Goal: Task Accomplishment & Management: Manage account settings

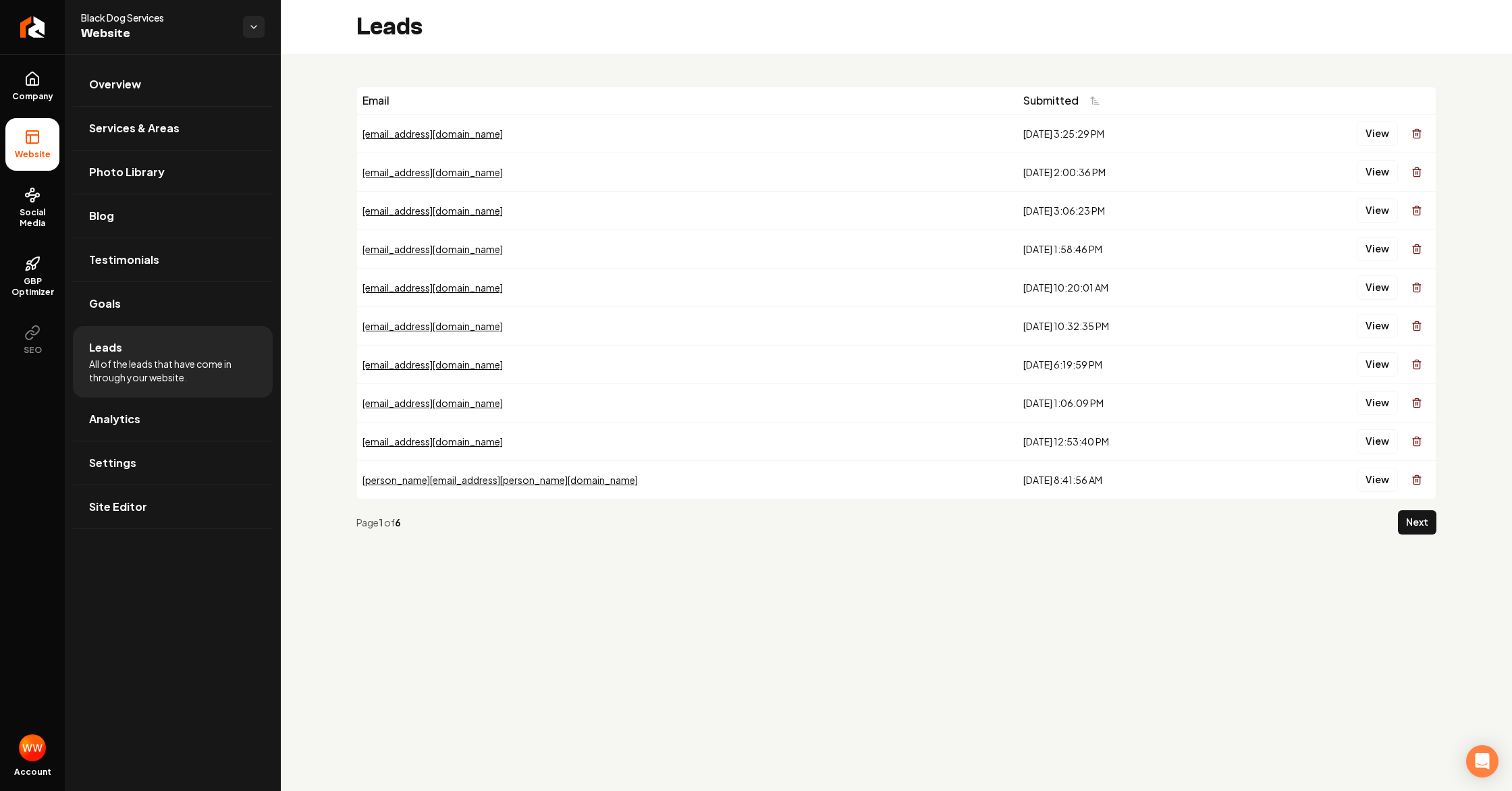
click at [112, 360] on span "All of the leads that have come in through your website." at bounding box center [172, 371] width 167 height 27
click at [1373, 137] on button "View" at bounding box center [1377, 134] width 41 height 24
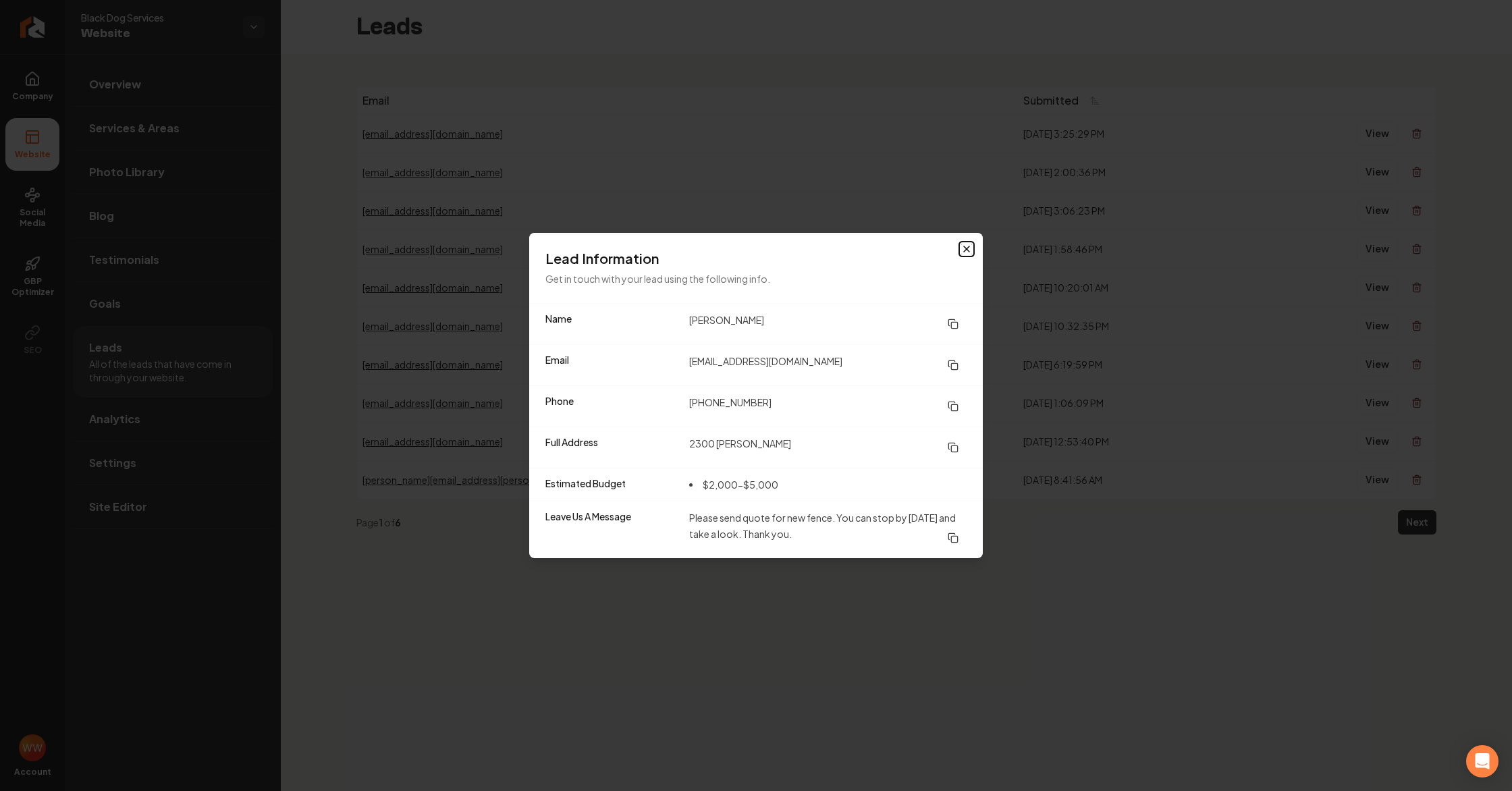
click at [967, 250] on icon "button" at bounding box center [966, 249] width 5 height 5
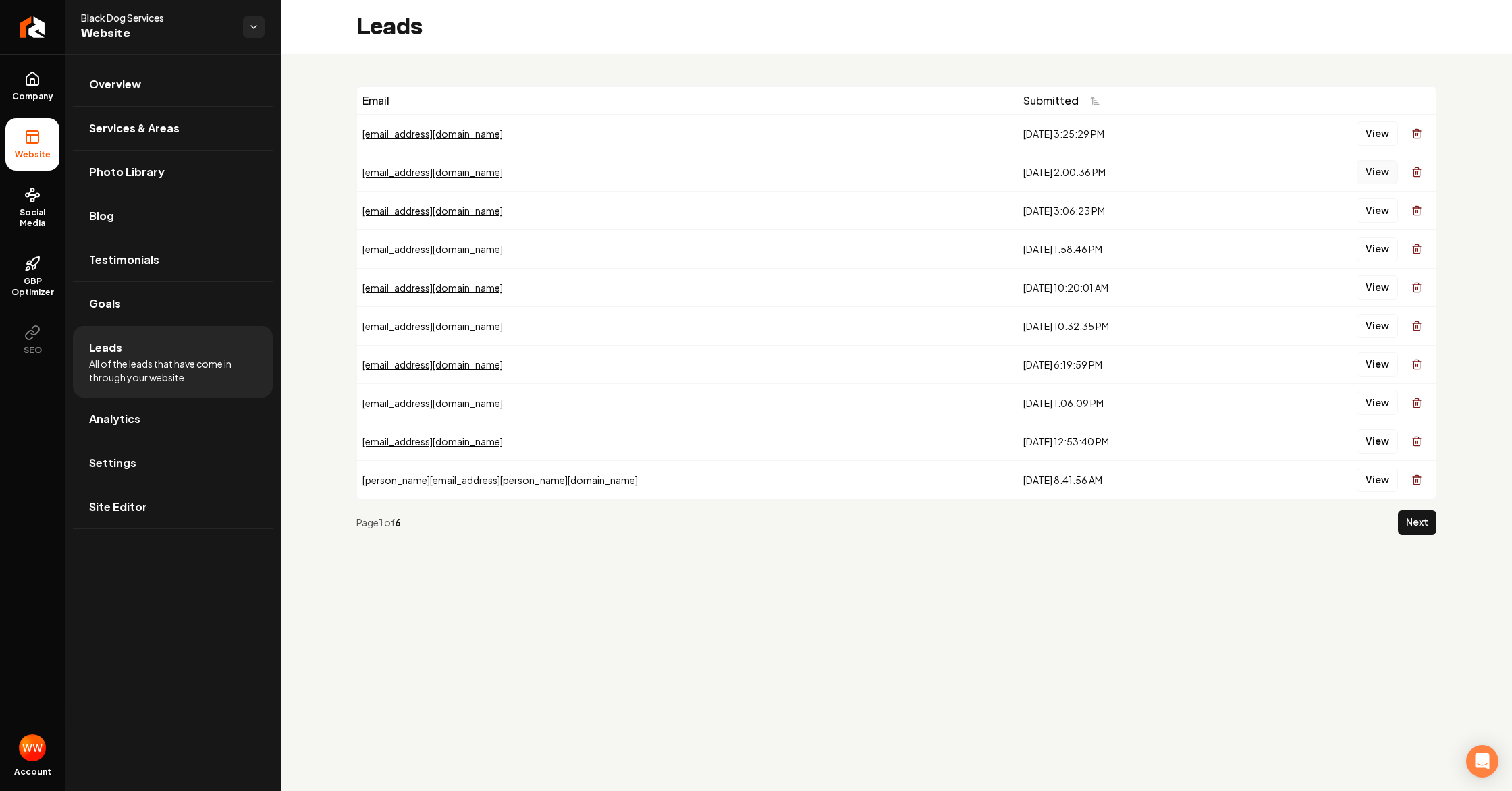
click at [1378, 167] on button "View" at bounding box center [1377, 172] width 41 height 24
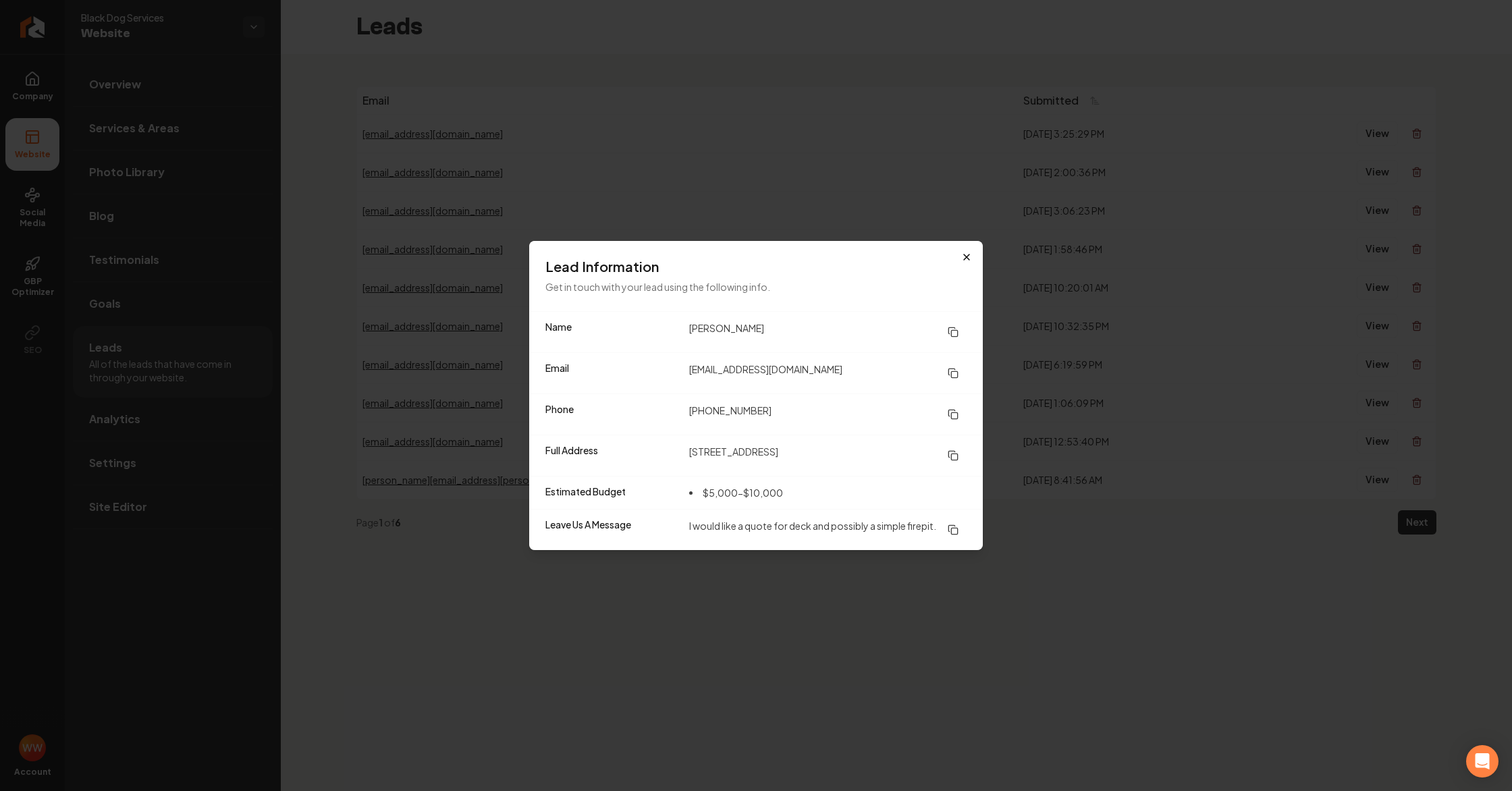
click at [967, 242] on div "Lead Information Get in touch with your lead using the following info." at bounding box center [756, 276] width 454 height 70
click at [961, 252] on icon "button" at bounding box center [967, 257] width 11 height 11
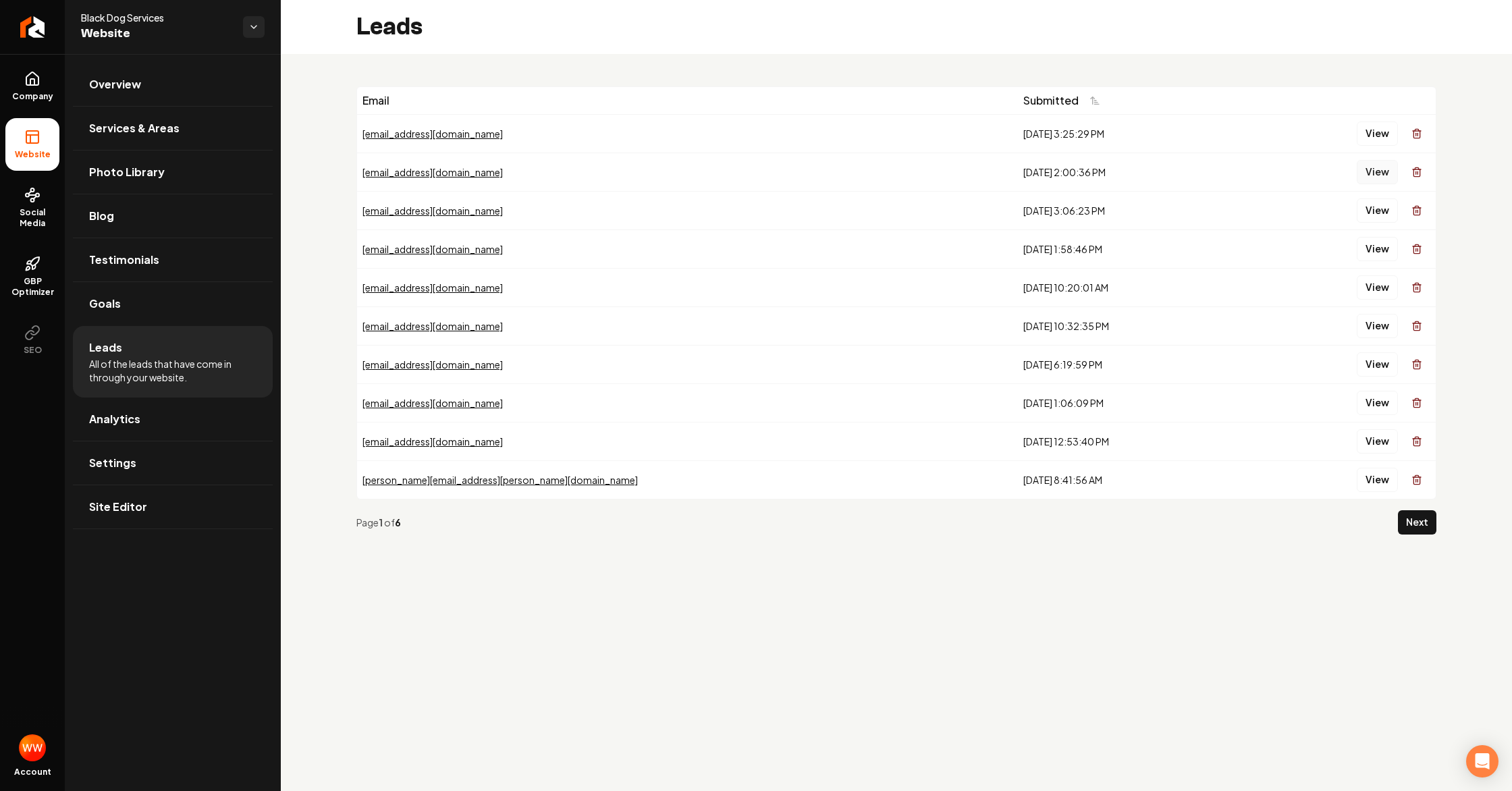
click at [1374, 178] on button "View" at bounding box center [1377, 172] width 41 height 24
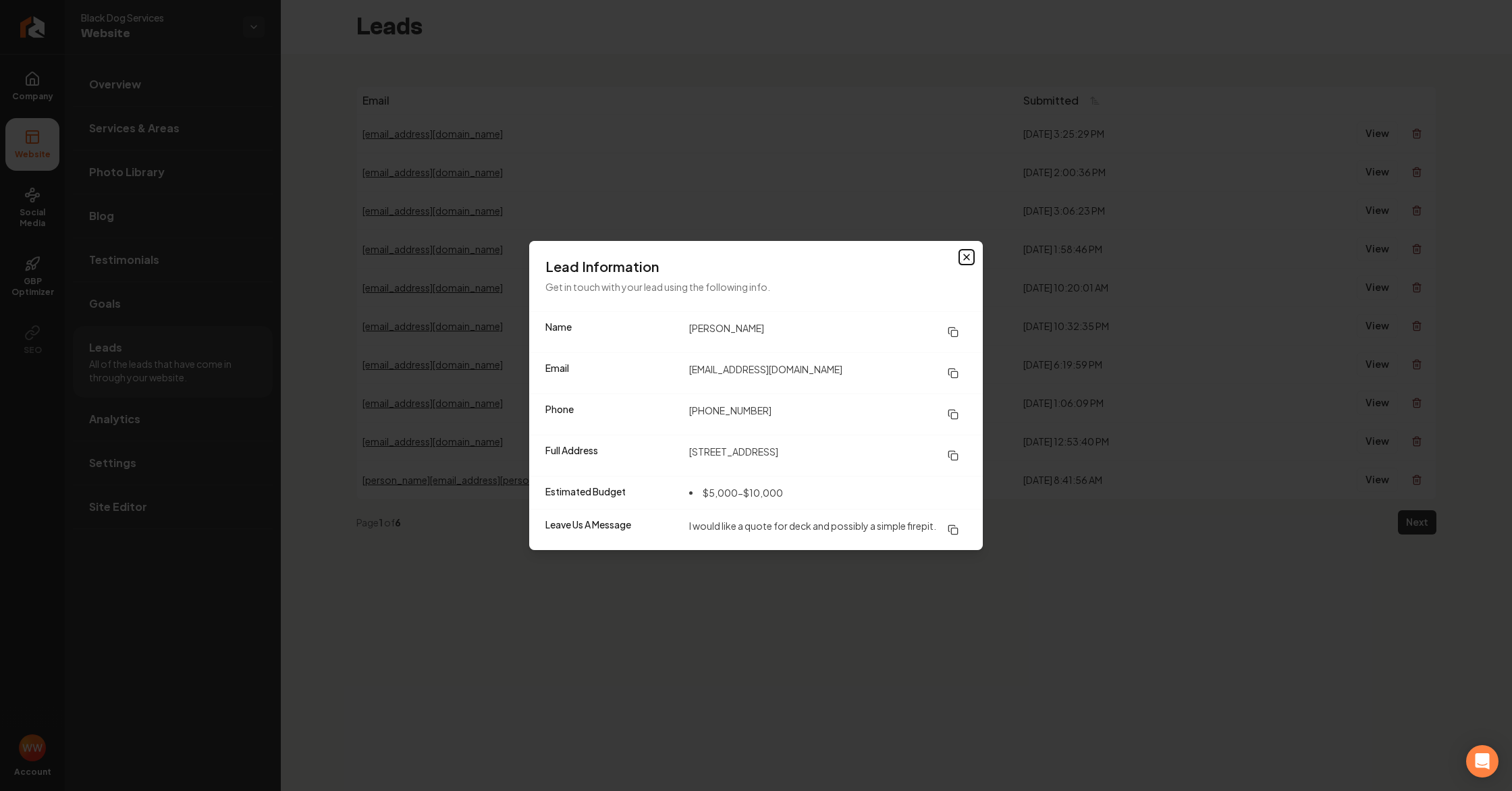
click at [966, 252] on icon "button" at bounding box center [967, 257] width 11 height 11
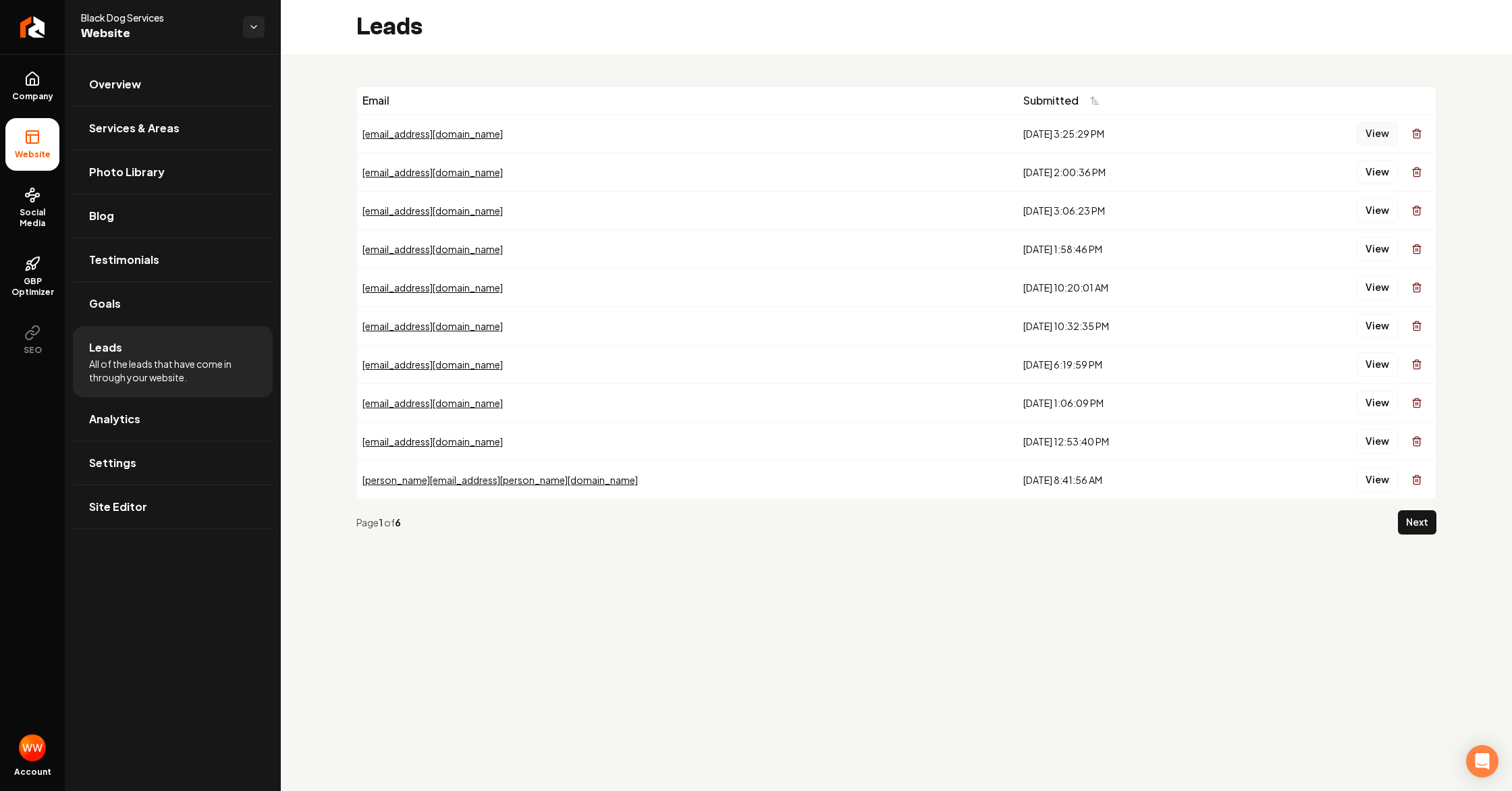
click at [1387, 128] on button "View" at bounding box center [1377, 134] width 41 height 24
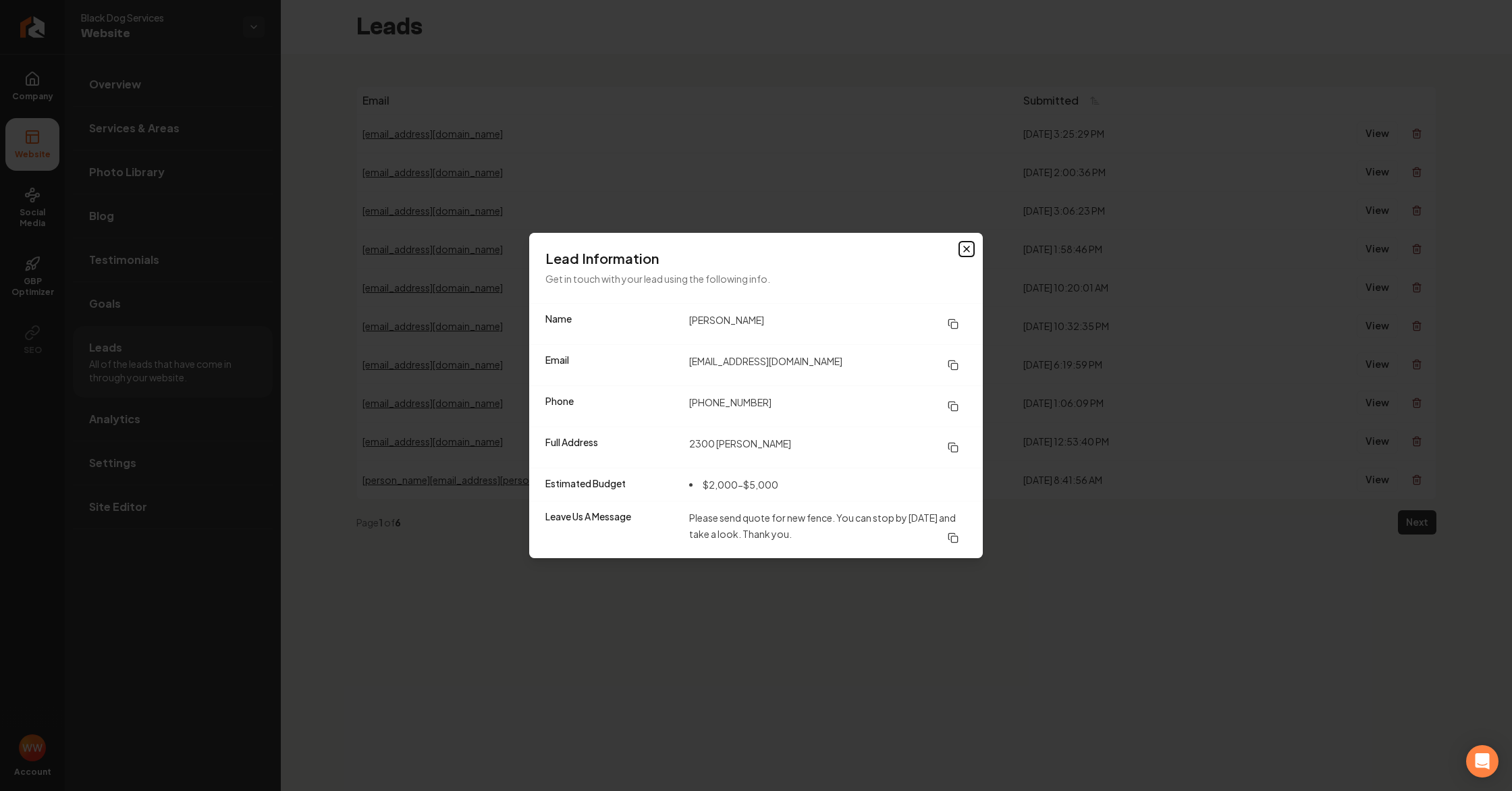
click at [967, 251] on icon "button" at bounding box center [967, 249] width 11 height 11
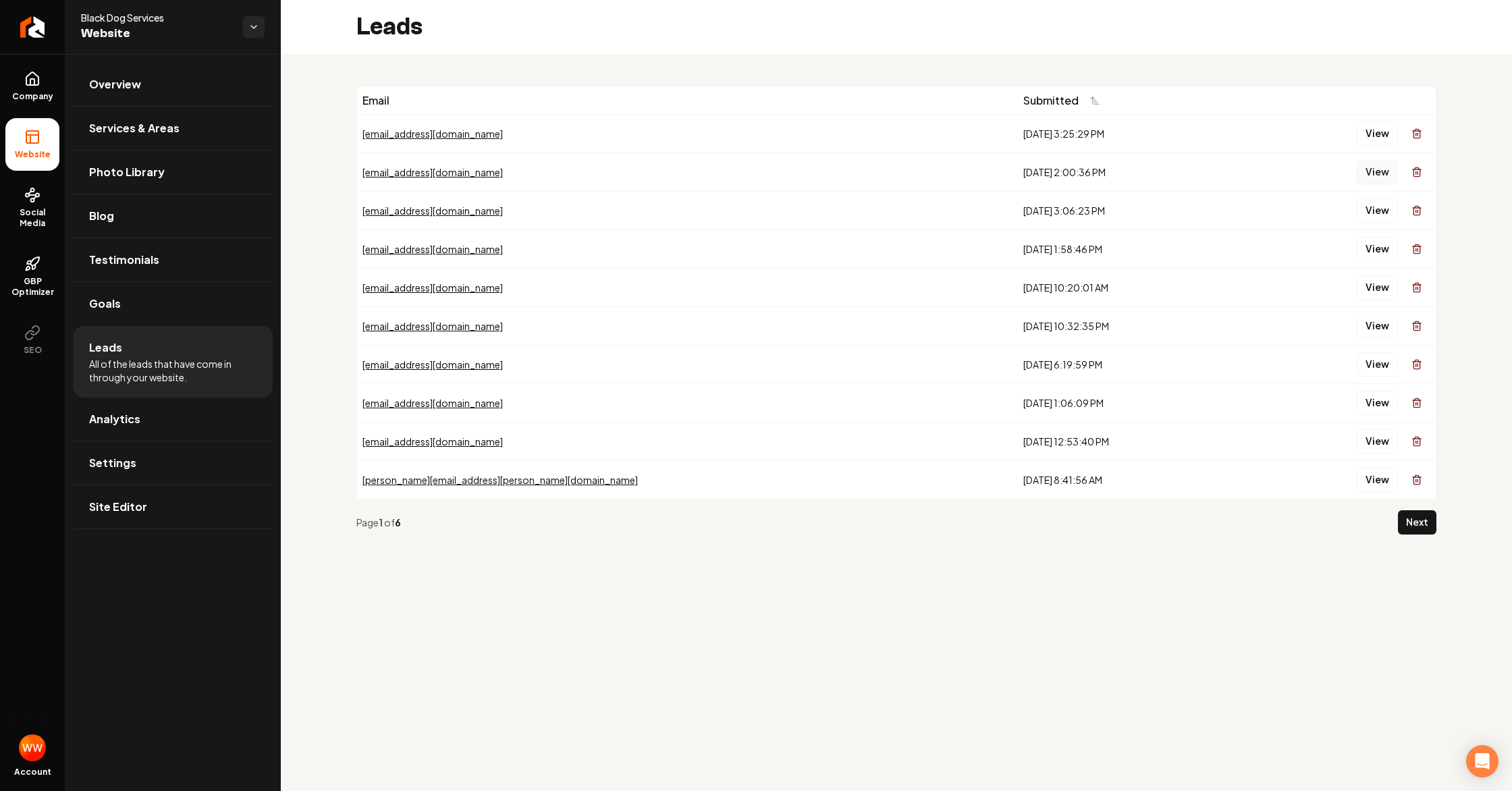
click at [1363, 172] on button "View" at bounding box center [1377, 172] width 41 height 24
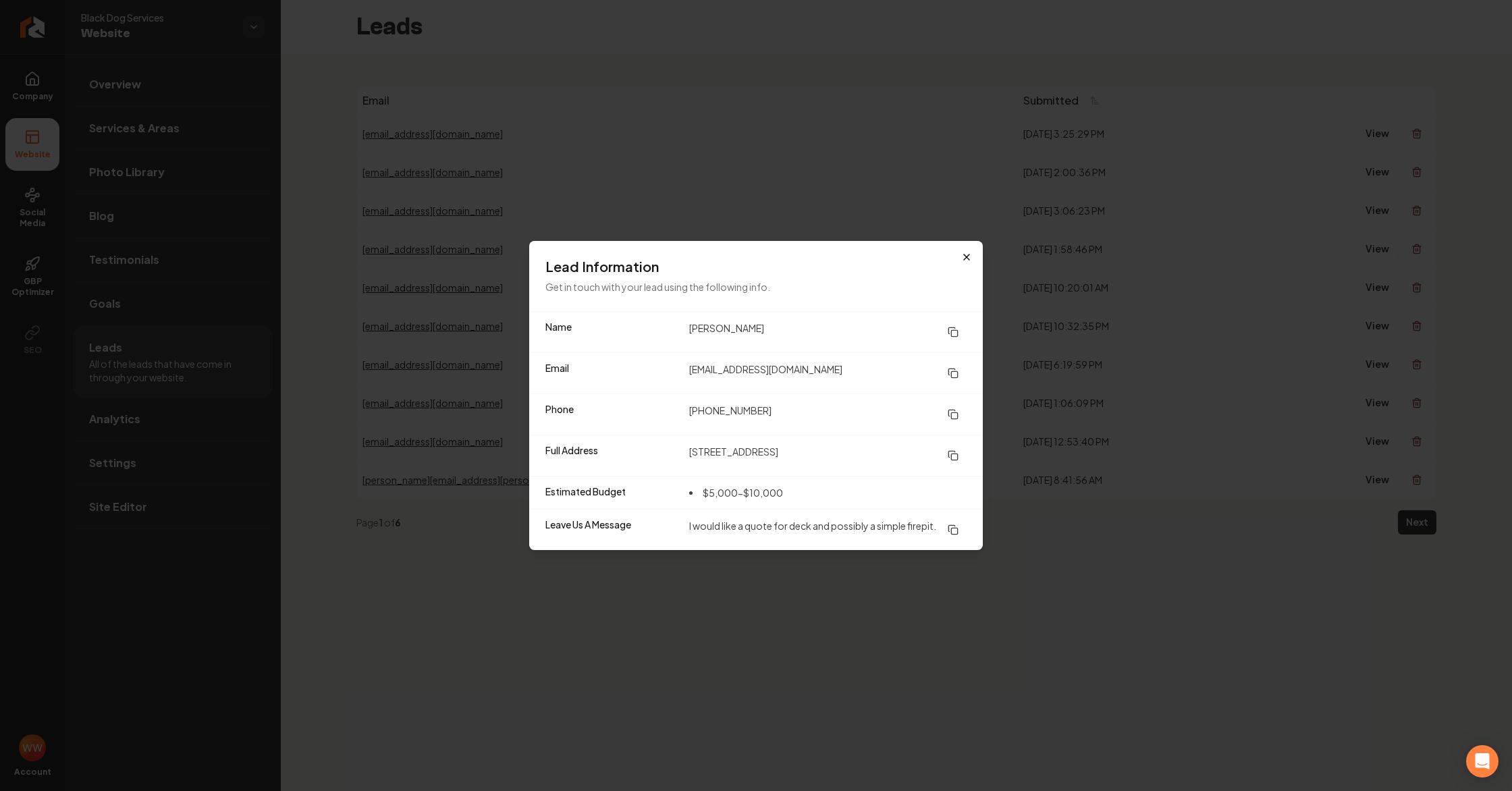
click at [973, 250] on div "Lead Information Get in touch with your lead using the following info." at bounding box center [756, 276] width 454 height 70
drag, startPoint x: 963, startPoint y: 252, endPoint x: 986, endPoint y: 241, distance: 25.5
click at [963, 252] on icon "button" at bounding box center [967, 257] width 11 height 11
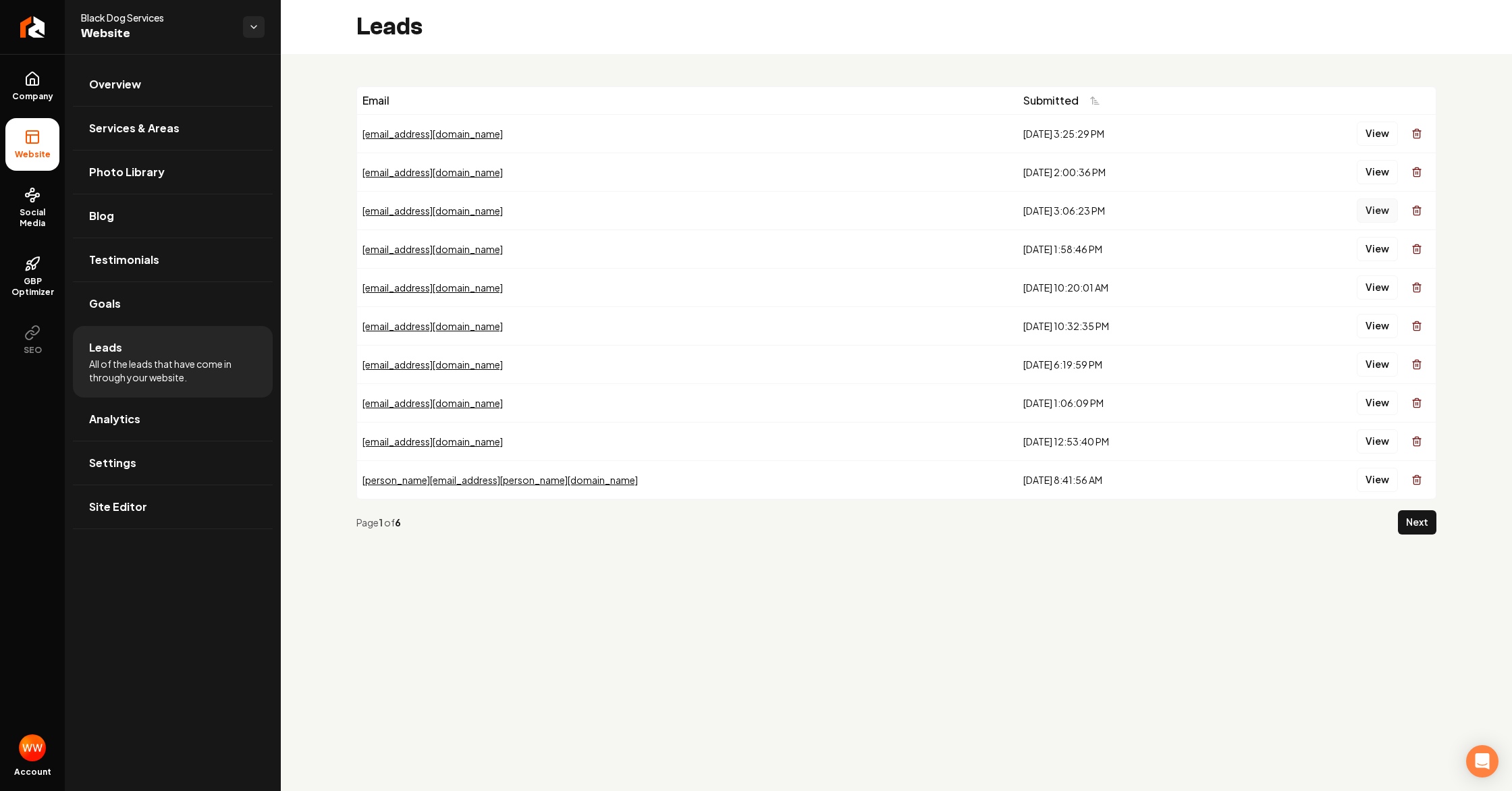
click at [1373, 213] on button "View" at bounding box center [1377, 210] width 41 height 24
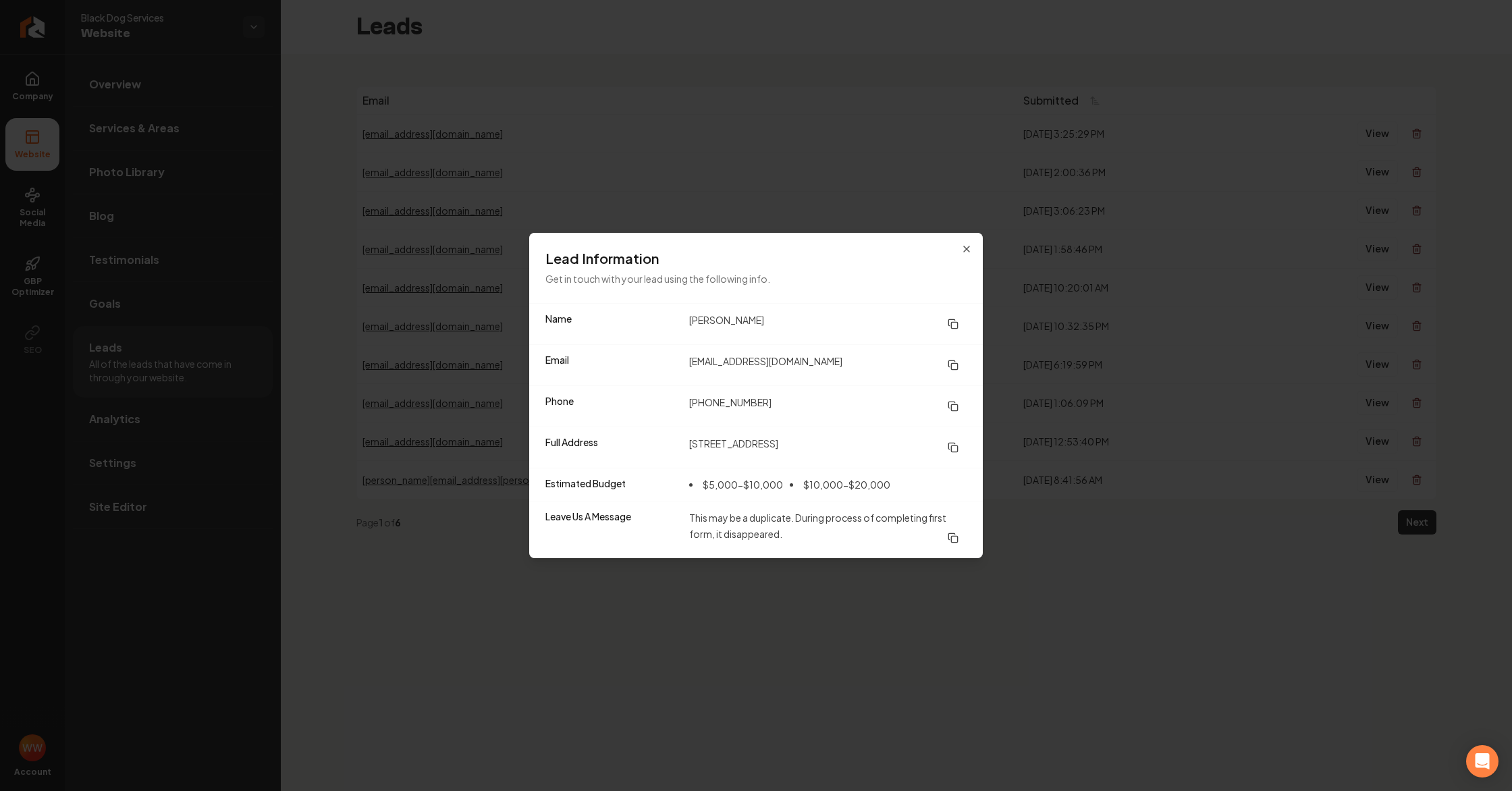
drag, startPoint x: 967, startPoint y: 256, endPoint x: 972, endPoint y: 272, distance: 16.8
click at [967, 256] on div "Lead Information Get in touch with your lead using the following info." at bounding box center [756, 268] width 454 height 70
drag, startPoint x: 967, startPoint y: 247, endPoint x: 1029, endPoint y: 256, distance: 62.6
click at [967, 247] on icon "button" at bounding box center [966, 249] width 5 height 5
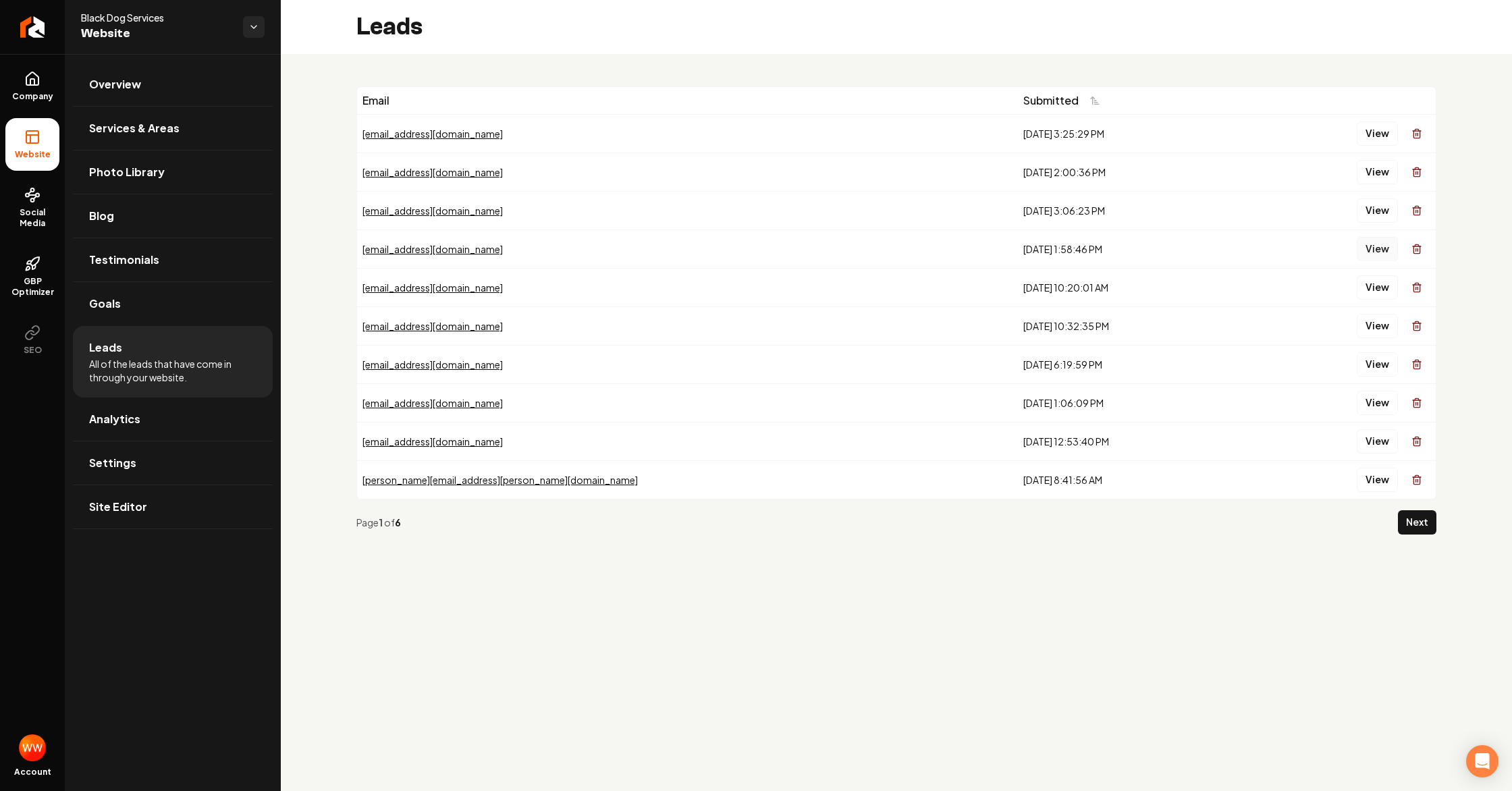
click at [1362, 243] on button "View" at bounding box center [1377, 249] width 41 height 24
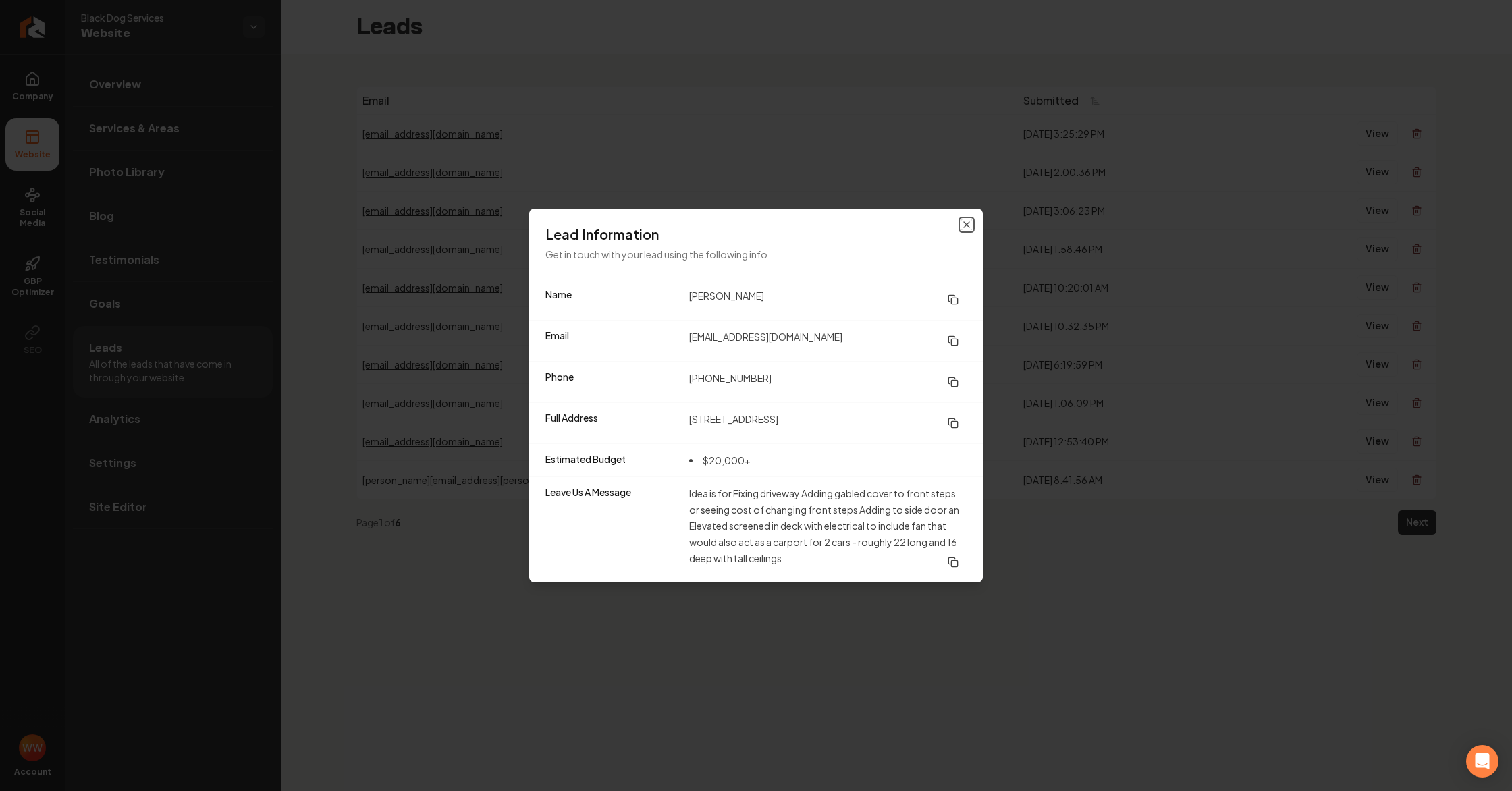
click at [965, 219] on icon "button" at bounding box center [967, 225] width 11 height 11
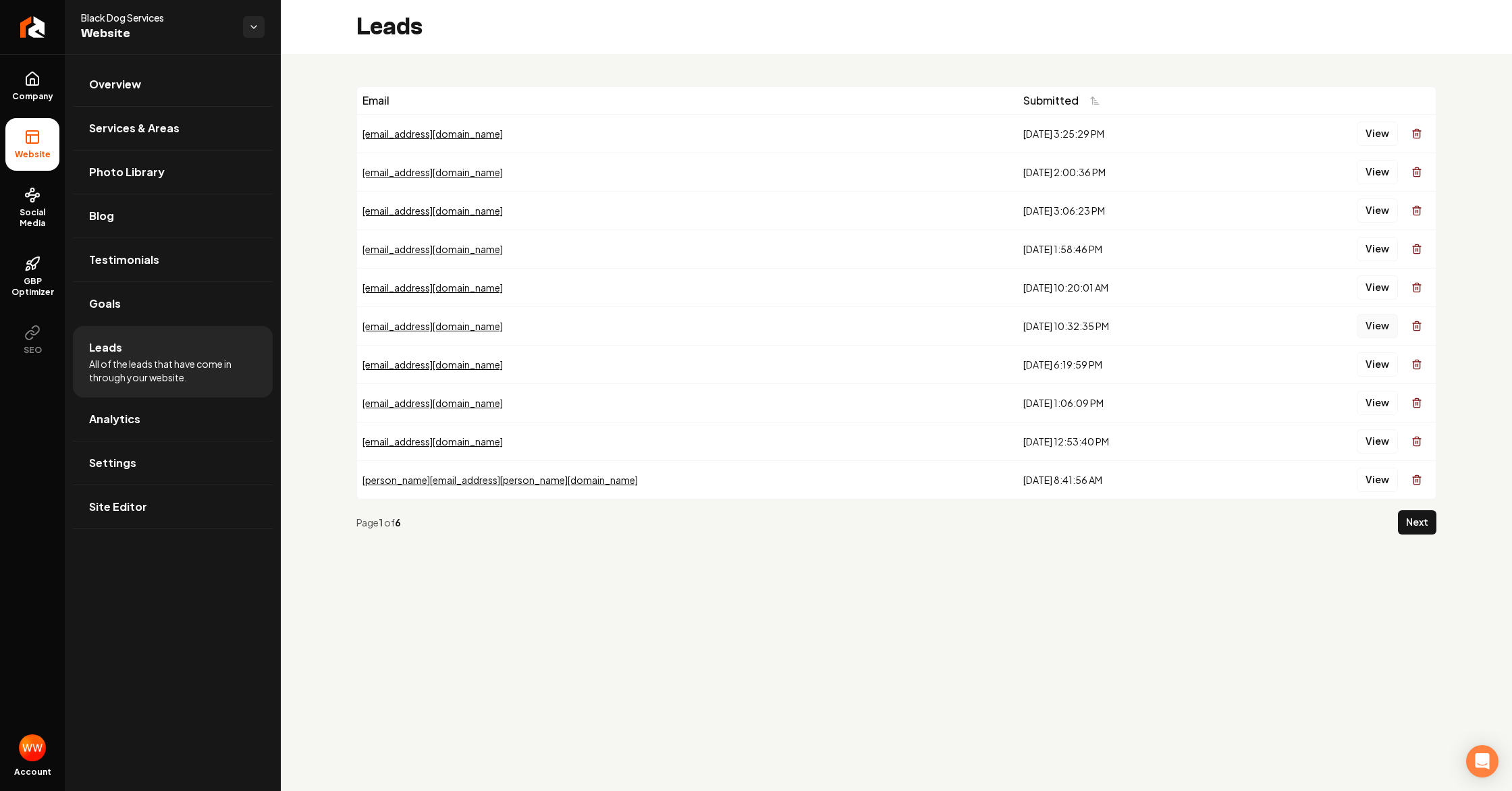
click at [1377, 327] on button "View" at bounding box center [1377, 326] width 41 height 24
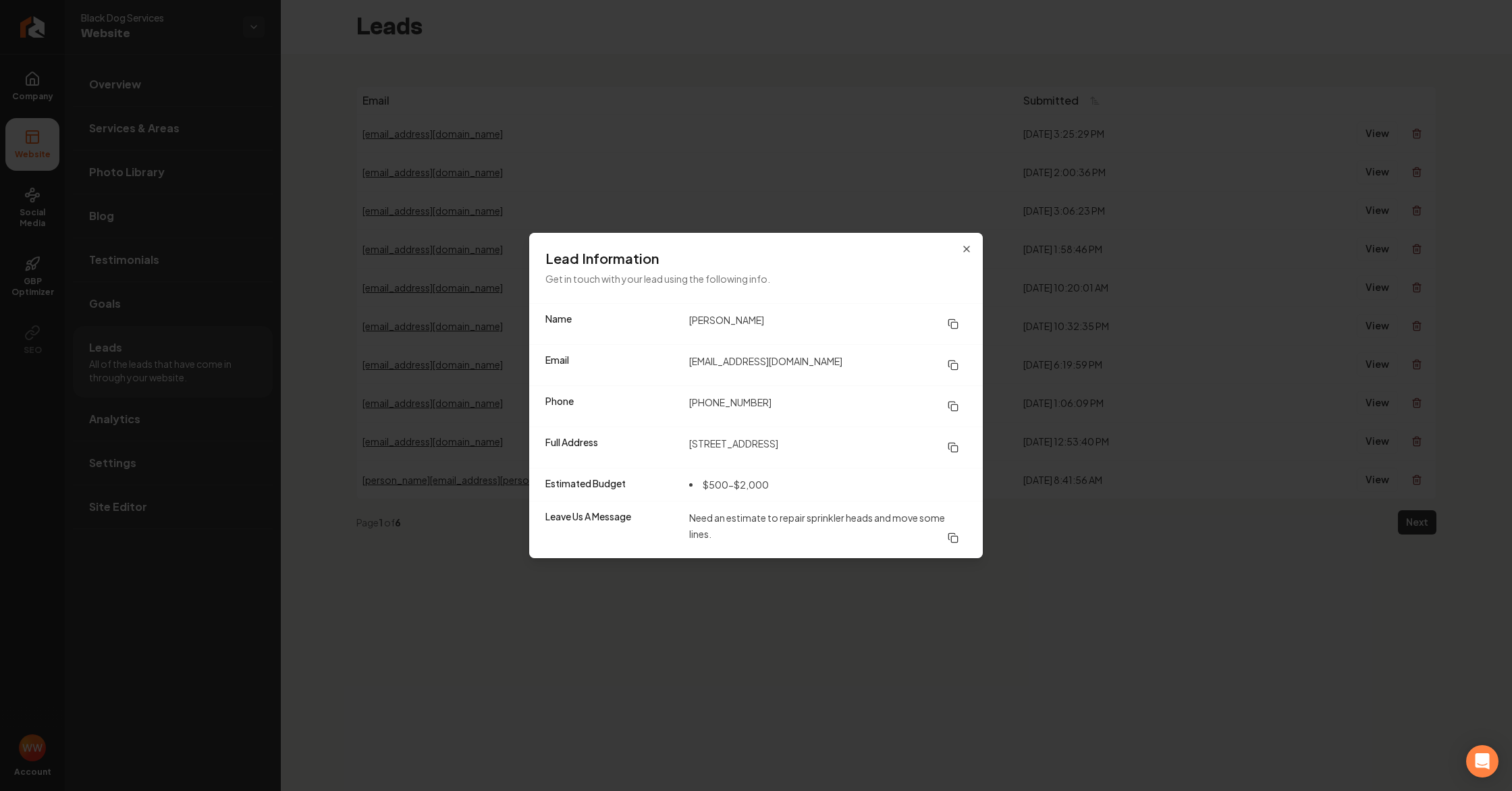
click at [959, 248] on div "Lead Information Get in touch with your lead using the following info." at bounding box center [756, 268] width 454 height 70
click at [970, 250] on icon "button" at bounding box center [967, 249] width 11 height 11
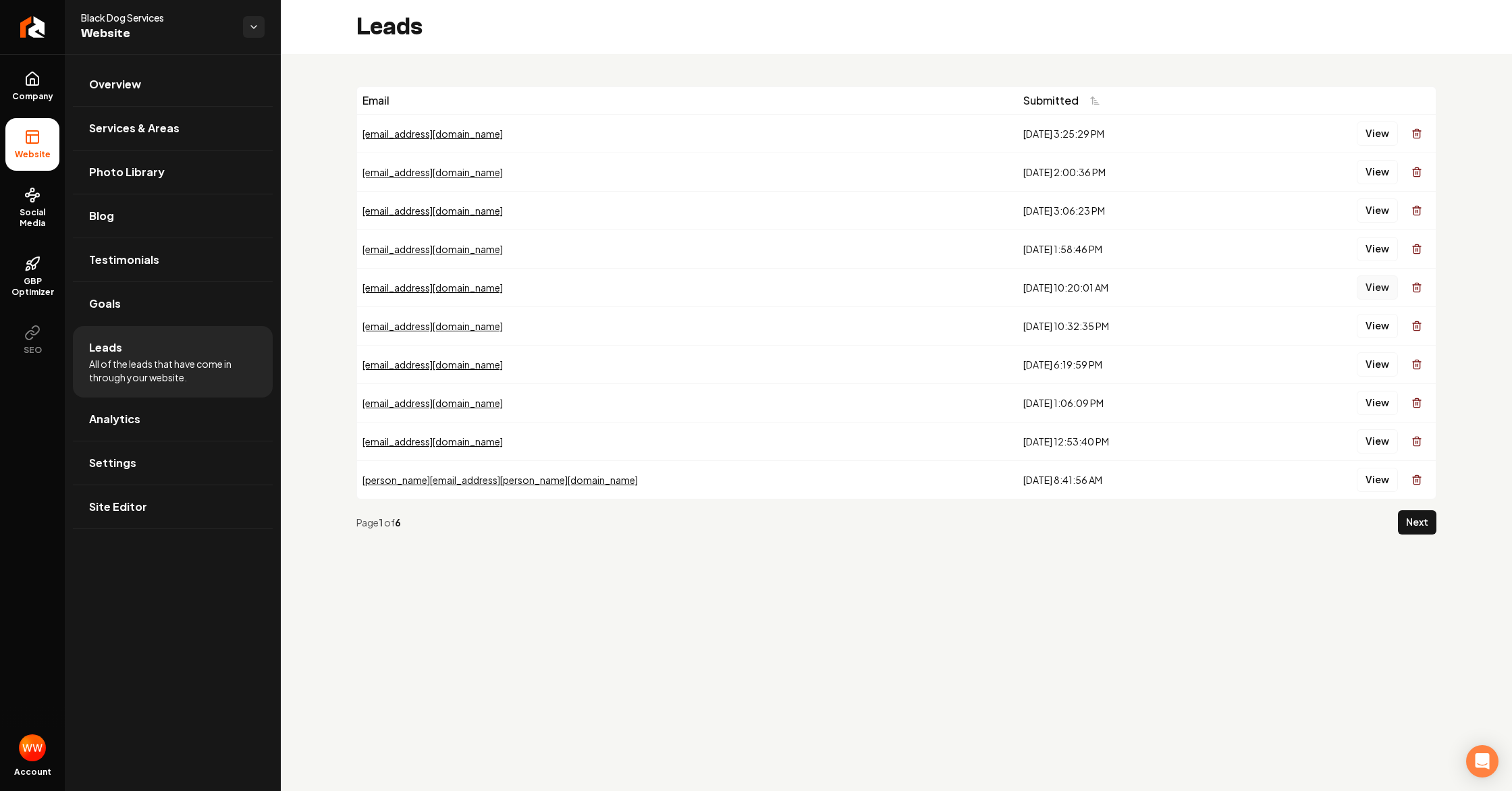
click at [1364, 285] on button "View" at bounding box center [1377, 287] width 41 height 24
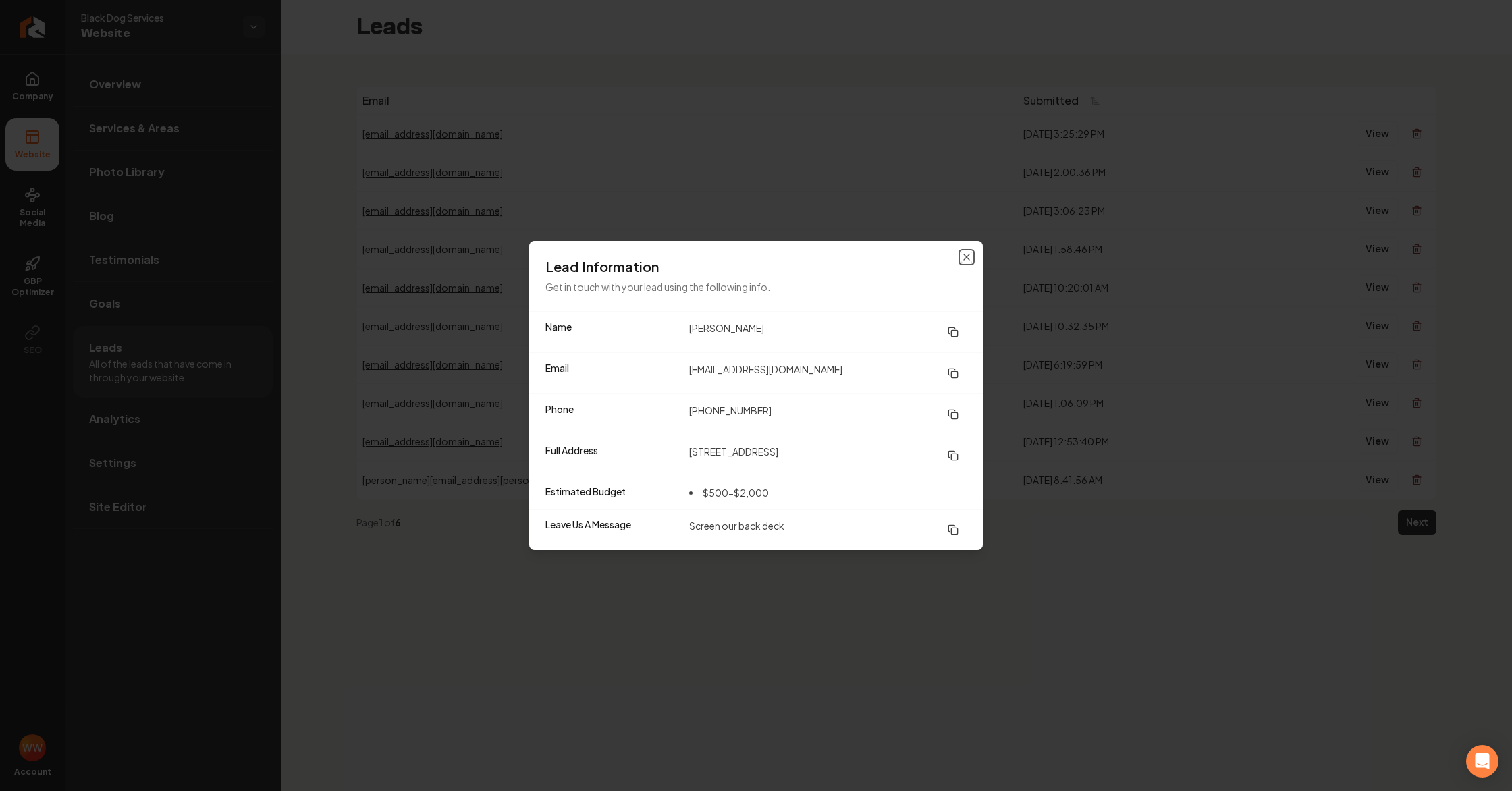
click at [968, 256] on icon "button" at bounding box center [967, 257] width 11 height 11
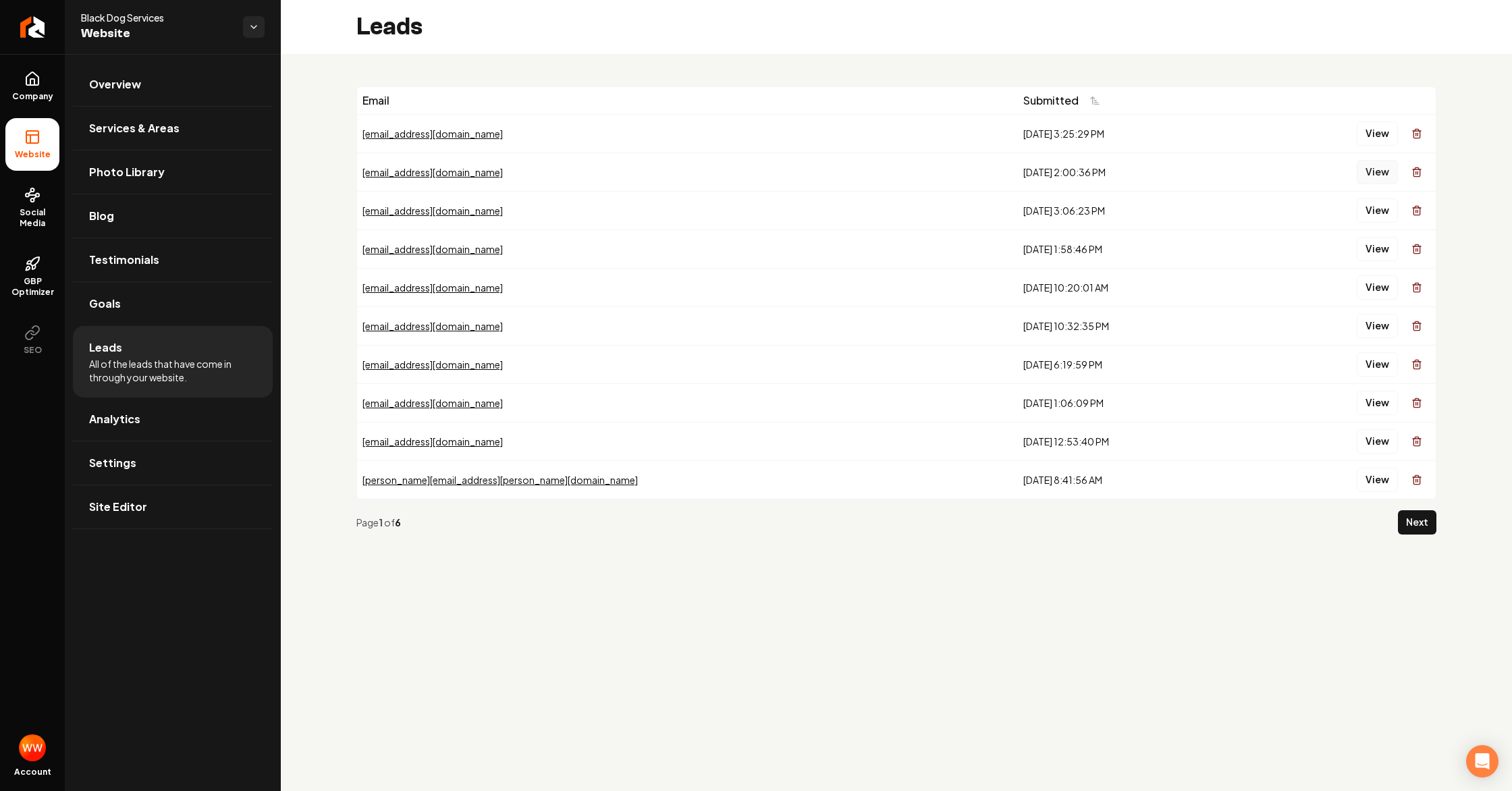
click at [1374, 177] on button "View" at bounding box center [1377, 172] width 41 height 24
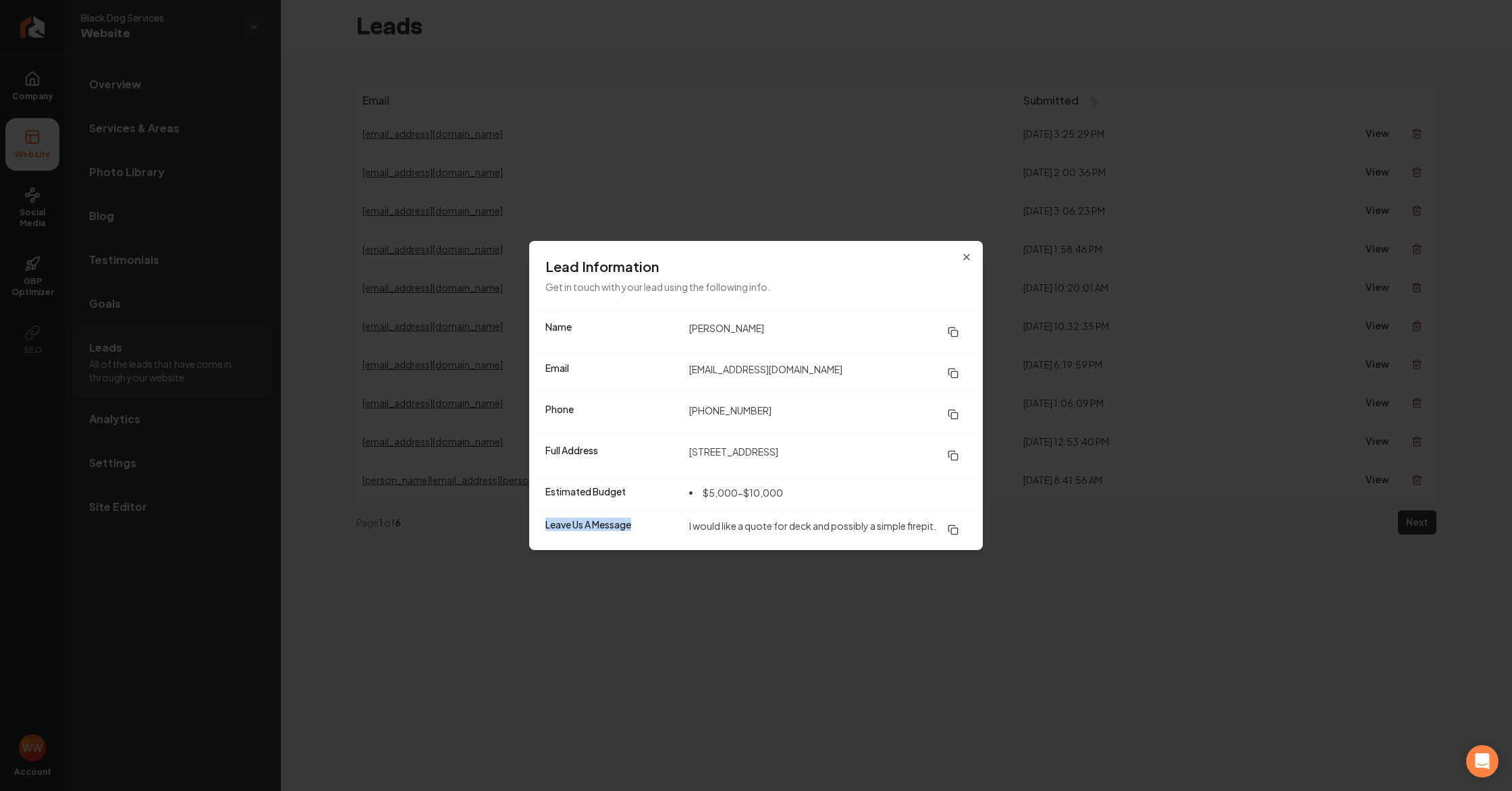
drag, startPoint x: 691, startPoint y: 516, endPoint x: 899, endPoint y: 510, distance: 208.1
click at [911, 500] on dl "Name [PERSON_NAME] Email [EMAIL_ADDRESS][DOMAIN_NAME] Phone [PHONE_NUMBER] Full…" at bounding box center [756, 430] width 454 height 238
click at [970, 516] on div "Leave Us A Message I would like a quote for deck and possibly a simple firepit." at bounding box center [756, 529] width 454 height 41
